Goal: Task Accomplishment & Management: Use online tool/utility

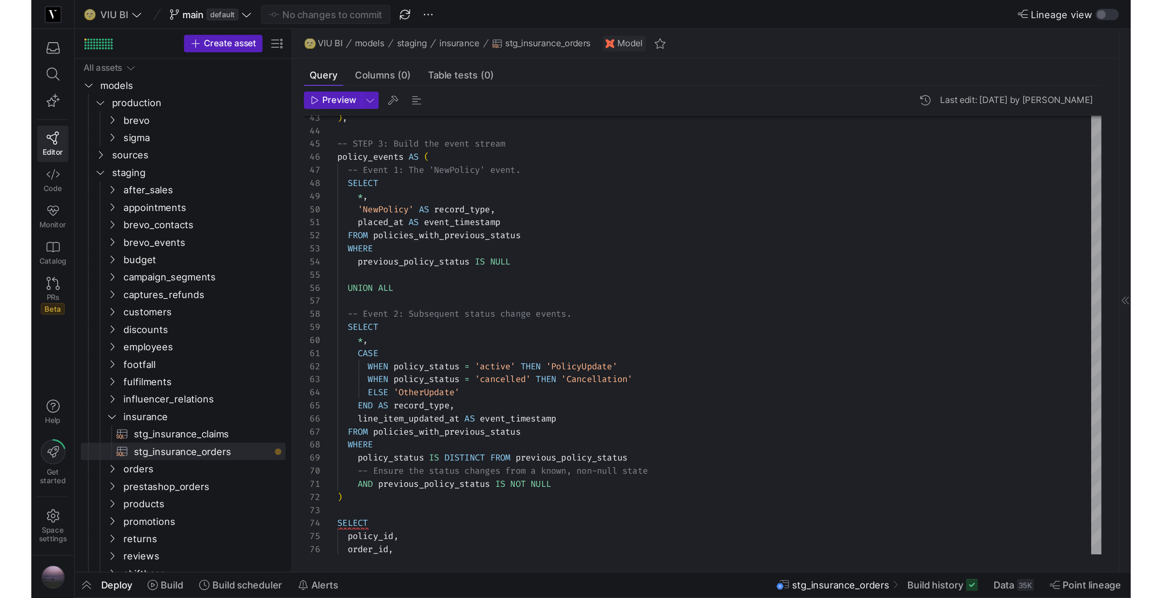
scroll to position [57, 6]
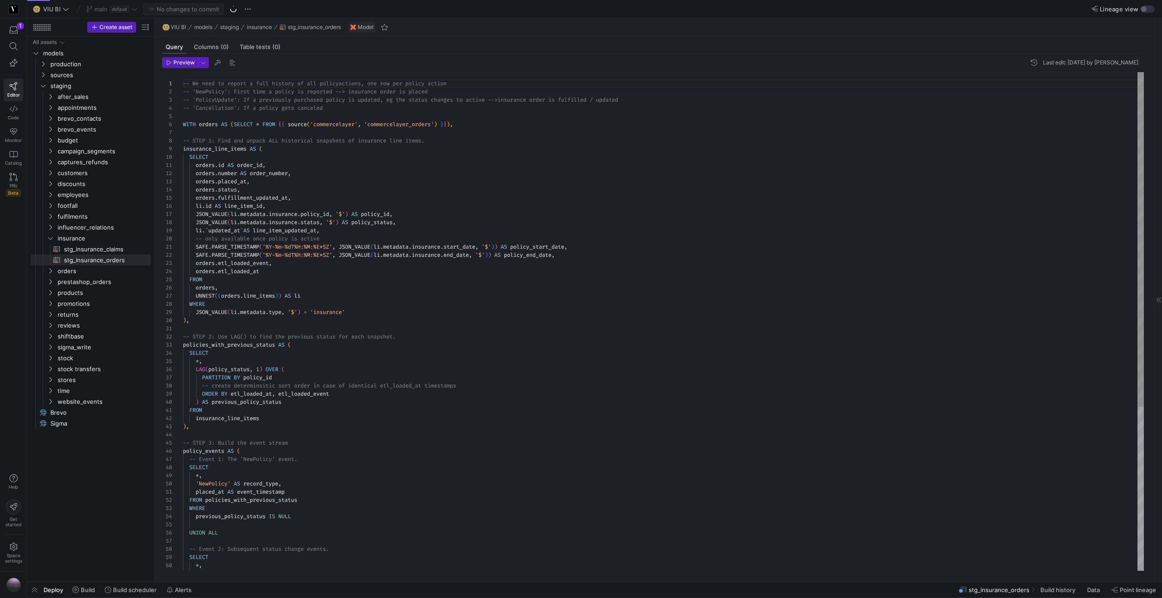
scroll to position [57, 0]
